Goal: Check status: Check status

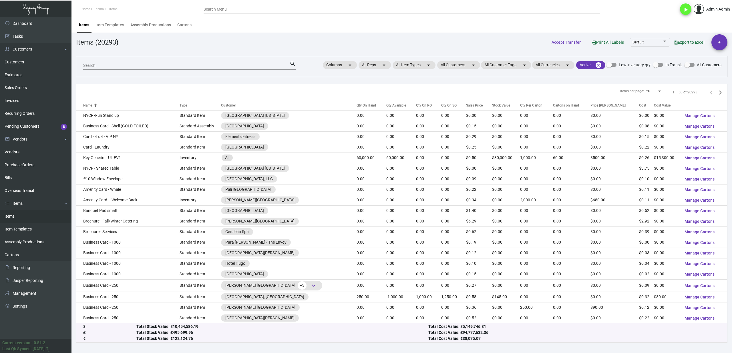
click at [220, 9] on input "Search Menu" at bounding box center [401, 9] width 396 height 5
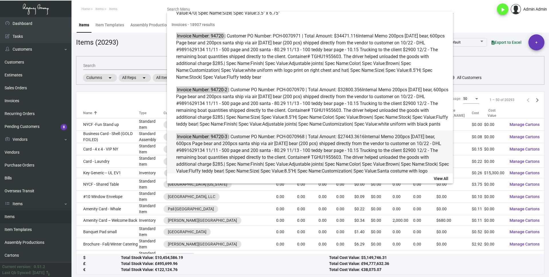
scroll to position [455, 0]
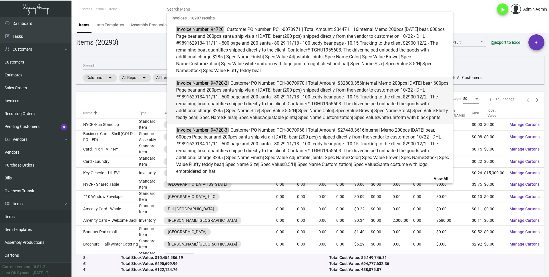
type input "94720-2"
click at [236, 120] on span "Finish" at bounding box center [230, 117] width 12 height 5
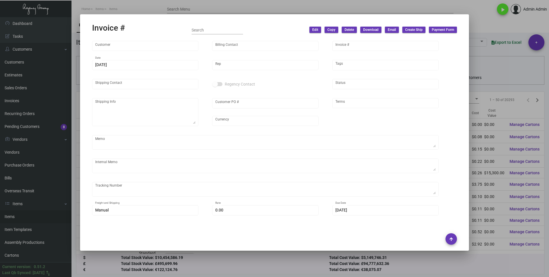
type input "Peninsula [GEOGRAPHIC_DATA]"
type input "[PERSON_NAME] Co"
type input "94720-2"
type input "[DATE]"
type input "[PERSON_NAME]"
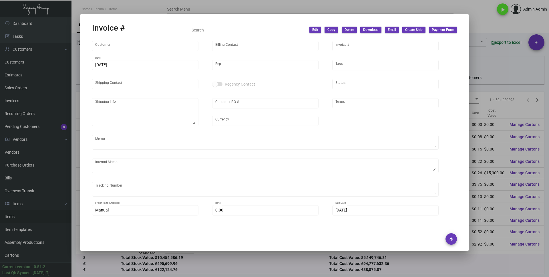
type input "[PERSON_NAME]"
type textarea "Peninsula [GEOGRAPHIC_DATA] - [PERSON_NAME] [STREET_ADDRESS]"
type input "PCH-0070970"
type input "United States Dollar $"
type input "Net 30"
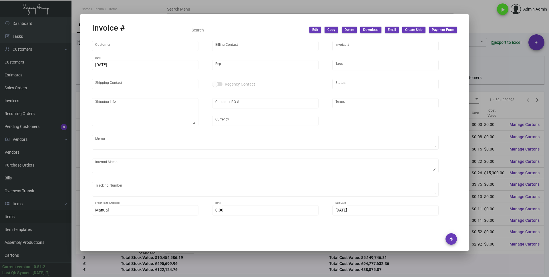
type textarea "200pcs [DATE] bear, 600pcs Page bear and 200pcs santa ship via air [DATE] bear …"
type input "$ 1,602.70"
type input "[DATE]"
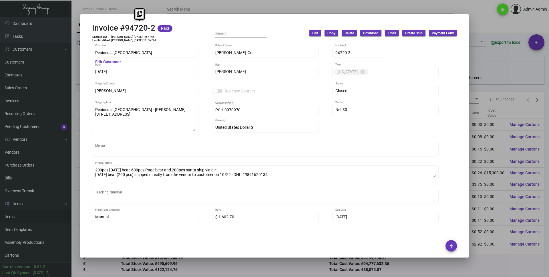
drag, startPoint x: 124, startPoint y: 27, endPoint x: 152, endPoint y: 26, distance: 28.6
click at [152, 26] on h2 "Invoice #94720-2" at bounding box center [123, 28] width 63 height 10
click at [141, 17] on button at bounding box center [139, 14] width 9 height 10
drag, startPoint x: 127, startPoint y: 27, endPoint x: 153, endPoint y: 27, distance: 26.3
click at [153, 27] on h2 "Invoice #94720-2" at bounding box center [123, 28] width 63 height 10
